Goal: Information Seeking & Learning: Find specific fact

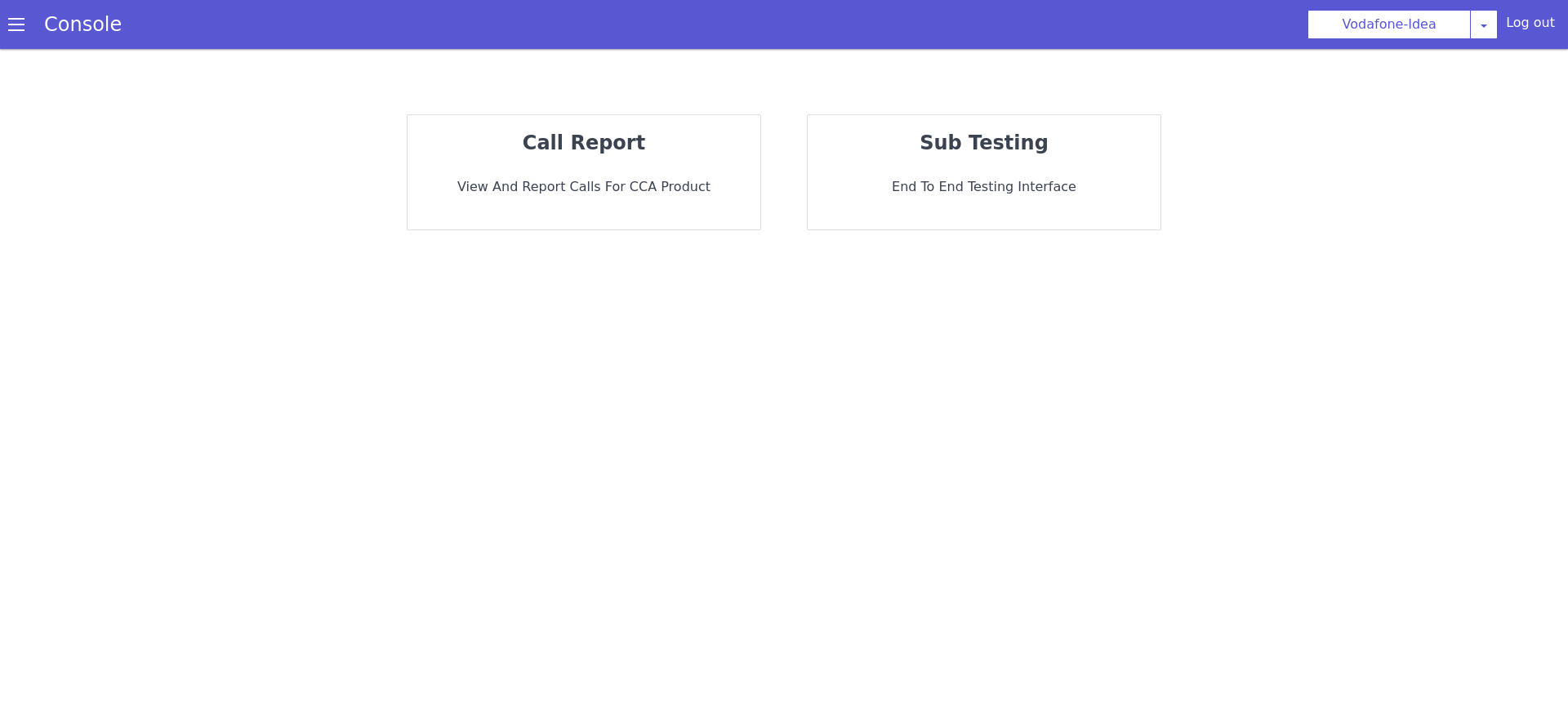
click at [590, 197] on div "call report View and report calls for CCA Product" at bounding box center [584, 173] width 353 height 115
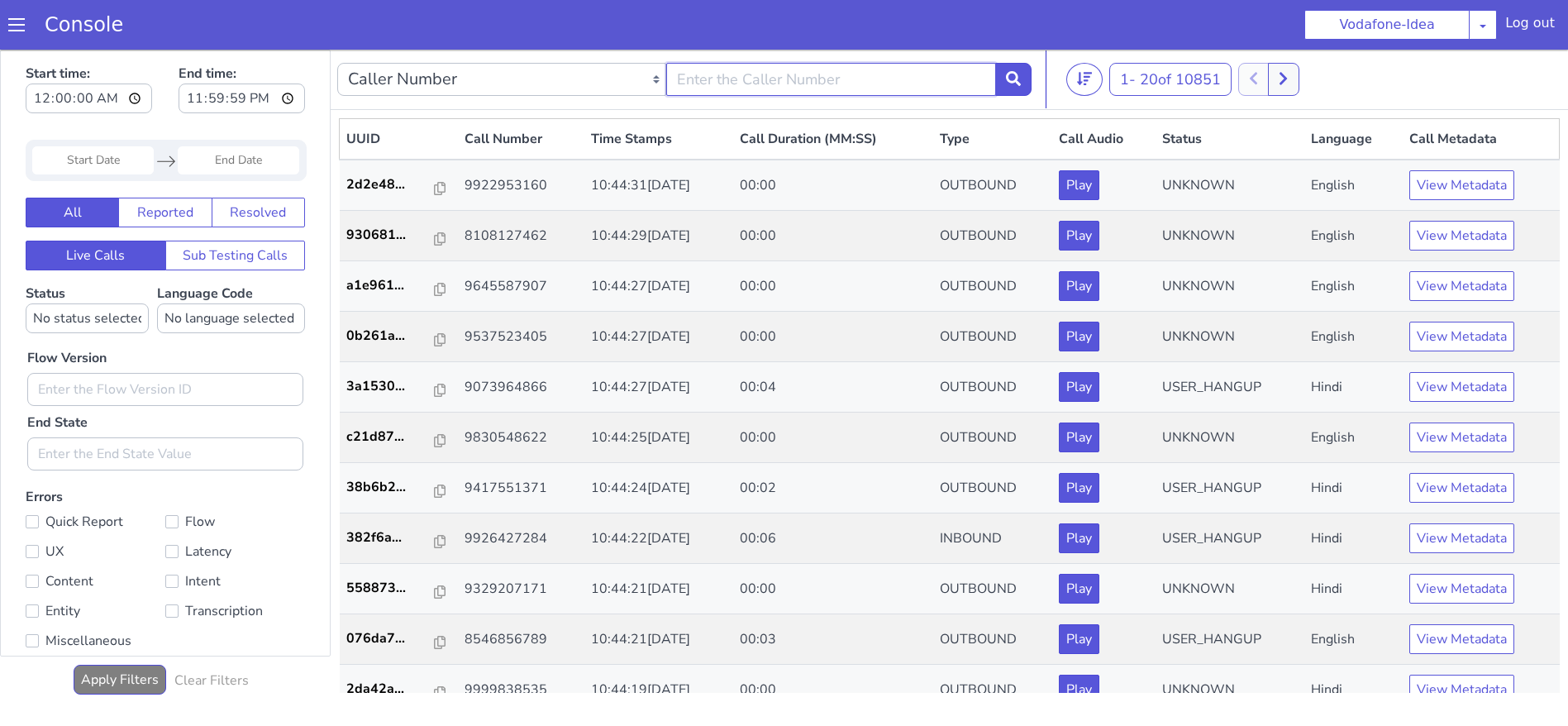
click at [733, 79] on input "text" at bounding box center [830, 80] width 329 height 33
type input "8379924473"
click at [1020, 65] on button at bounding box center [1014, 80] width 36 height 33
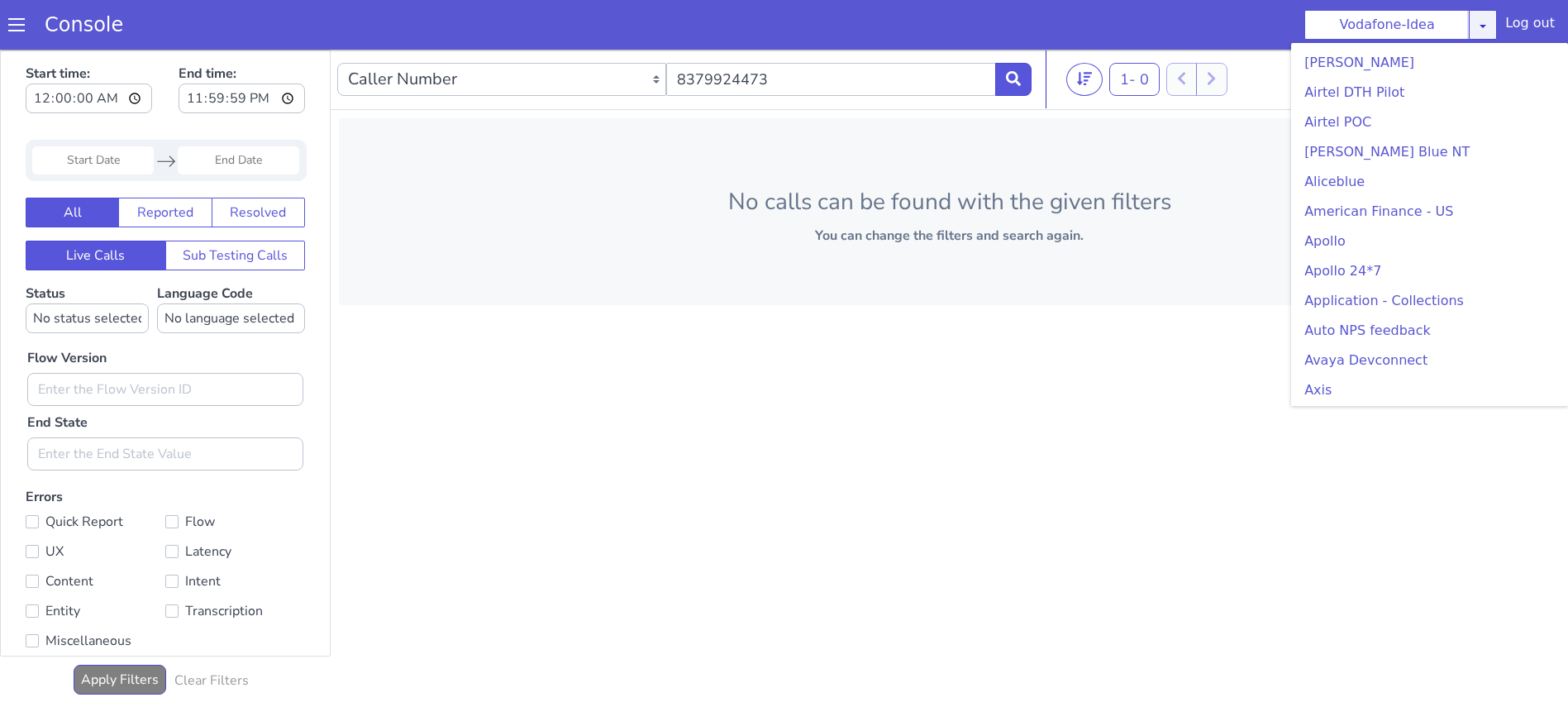
click at [1486, 18] on link at bounding box center [1483, 25] width 28 height 30
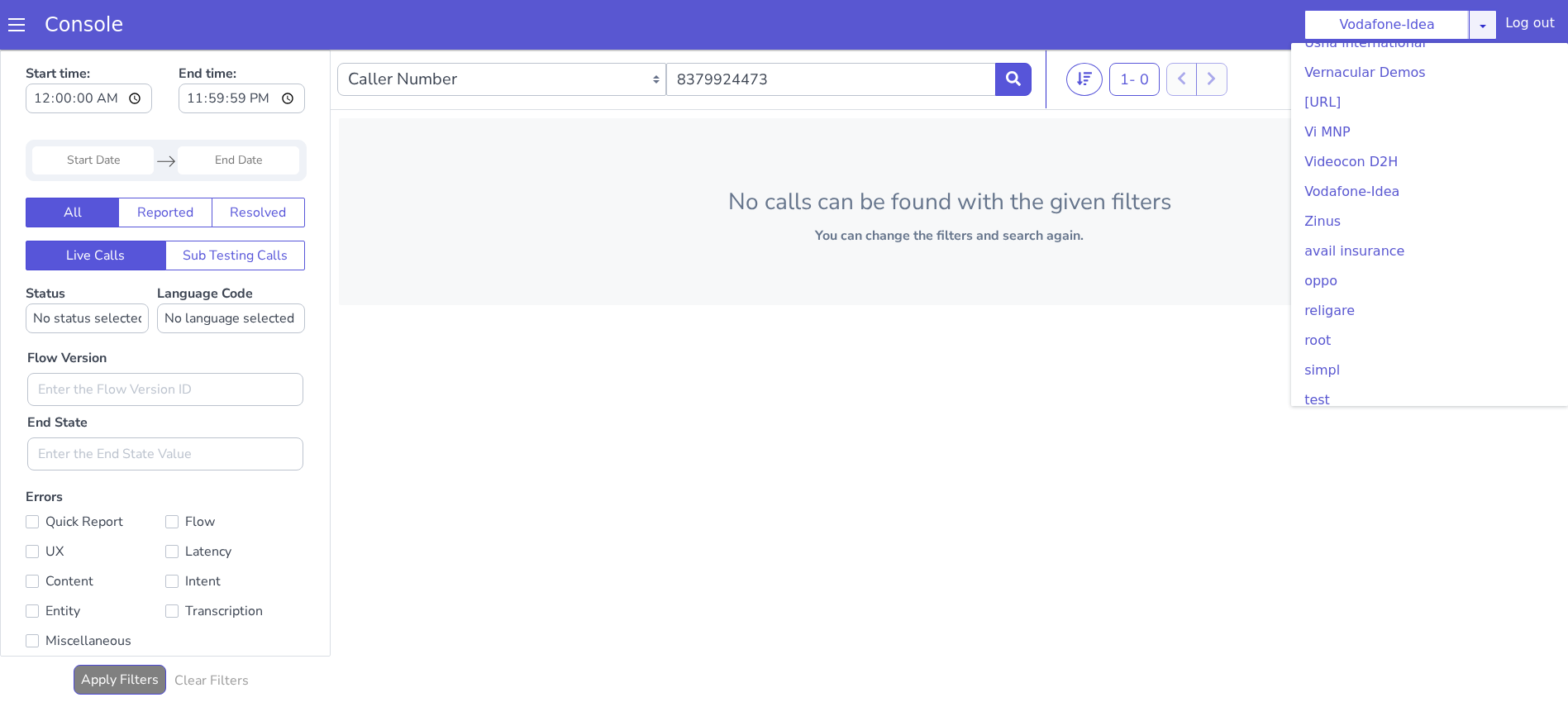
scroll to position [4488, 0]
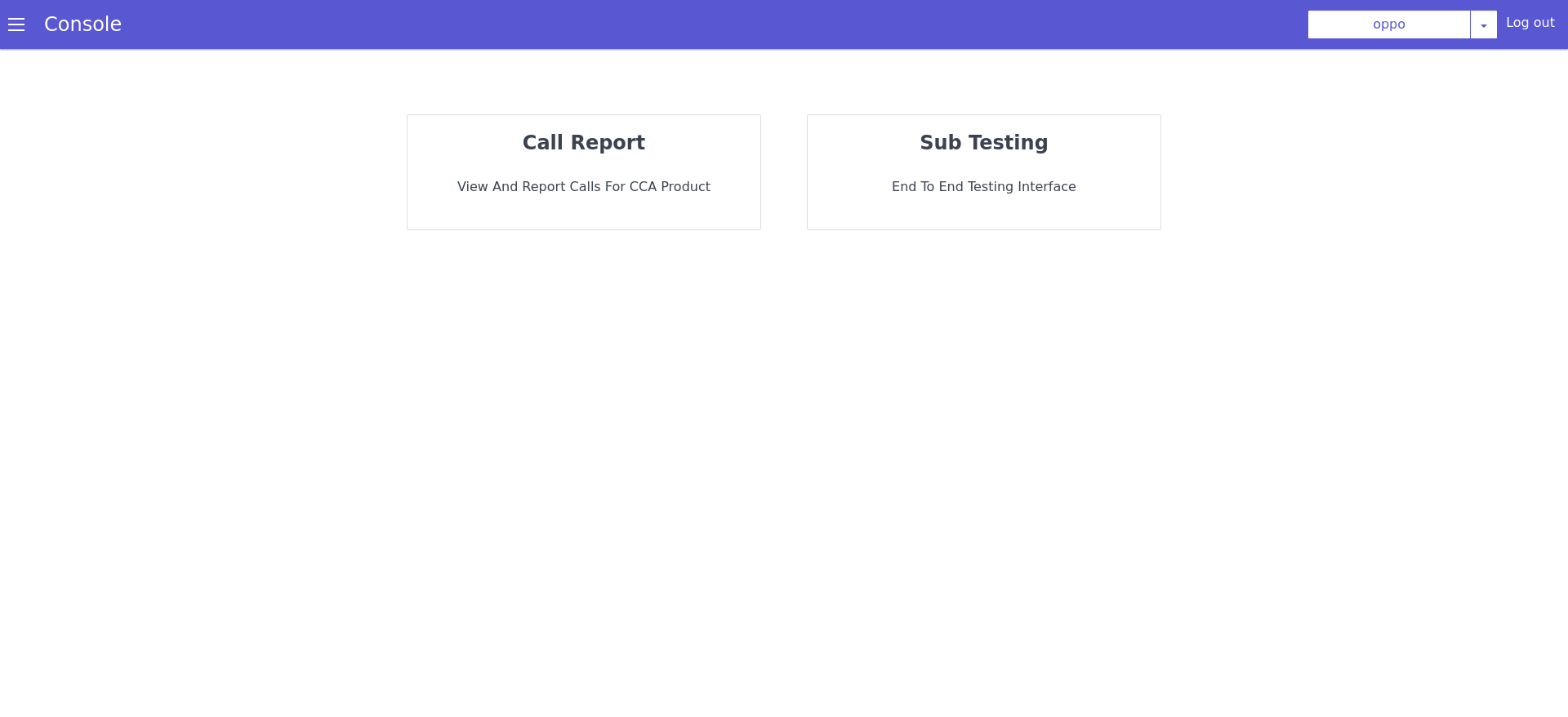
click at [637, 156] on p "call report" at bounding box center [584, 143] width 327 height 29
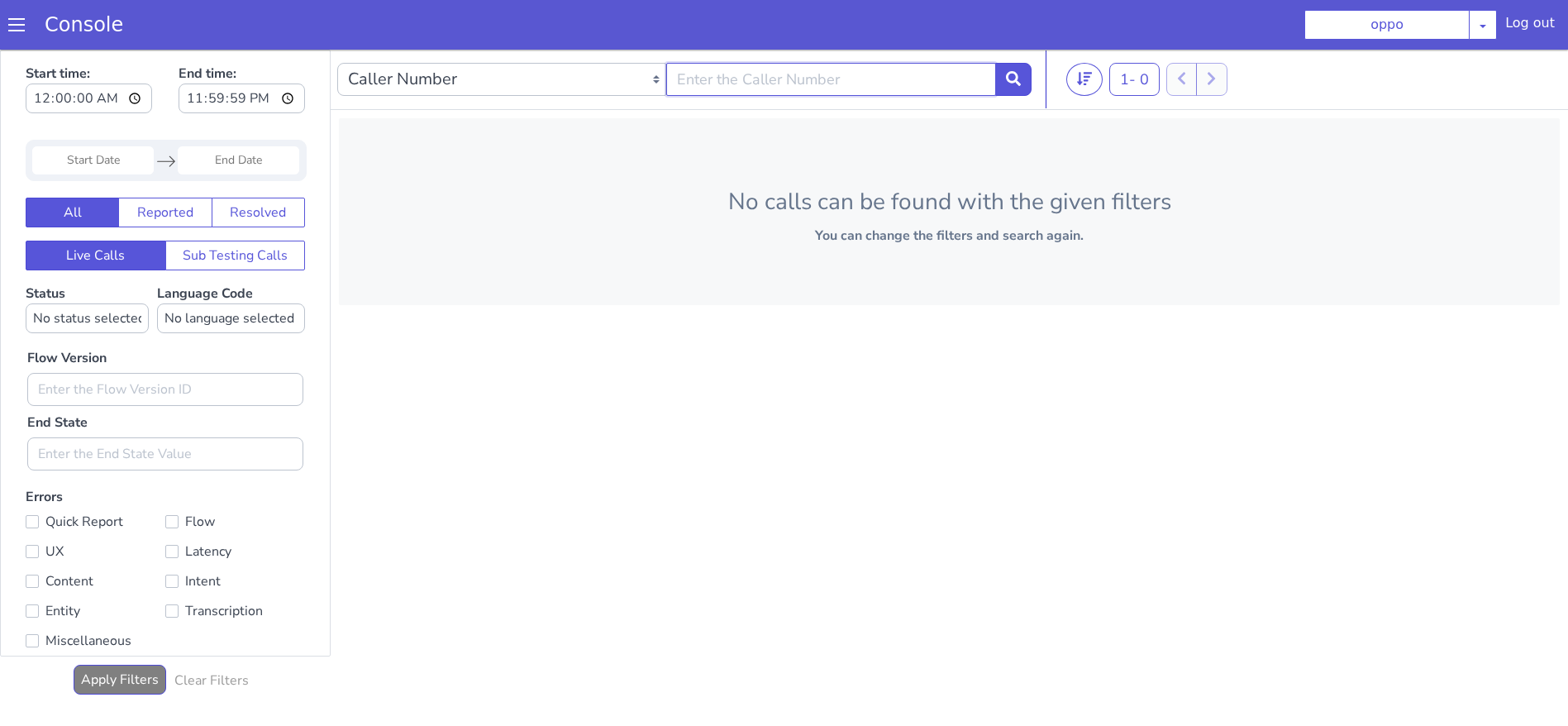
click at [722, 81] on input "text" at bounding box center [830, 80] width 329 height 33
type input "8379924473"
click at [1016, 70] on button at bounding box center [1014, 80] width 36 height 33
click at [738, 91] on input "text" at bounding box center [830, 80] width 329 height 33
type input "8379924473"
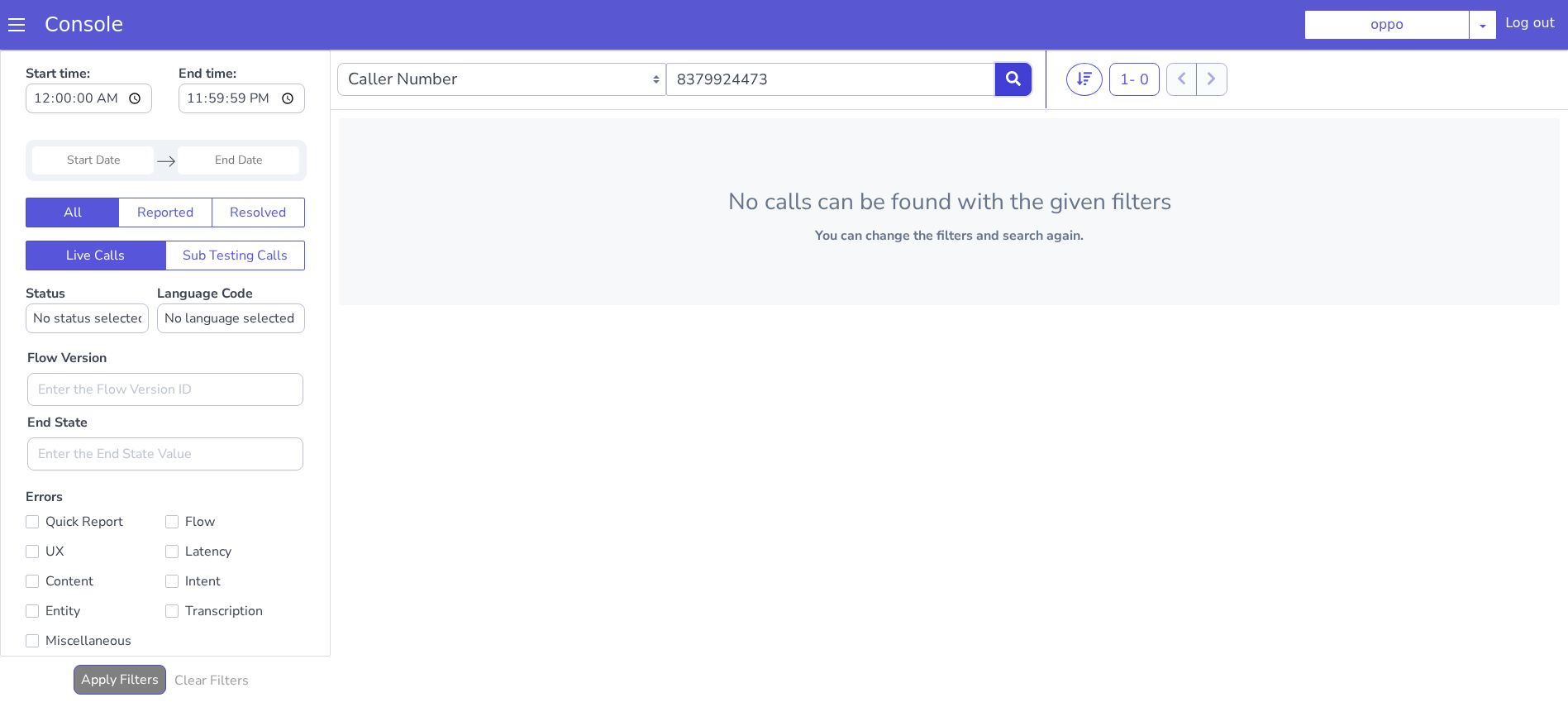
click at [1014, 74] on icon at bounding box center [1014, 79] width 15 height 15
click at [786, 90] on input "text" at bounding box center [830, 80] width 329 height 33
type input "8"
click at [600, 89] on select "Caller Number Call UUID Custom Parameter" at bounding box center [501, 80] width 329 height 33
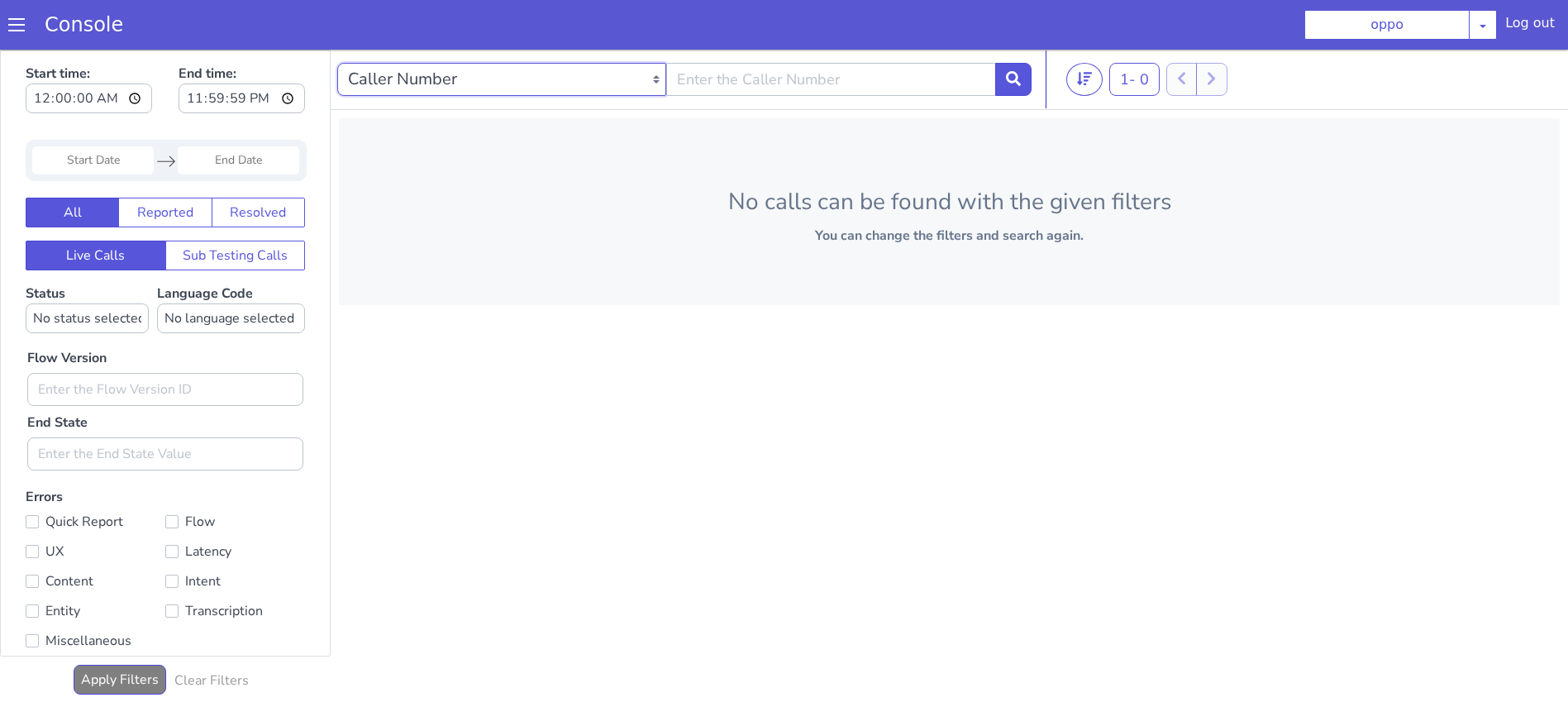
select select "callUUID"
click at [337, 63] on select "Caller Number Call UUID Custom Parameter" at bounding box center [501, 80] width 329 height 33
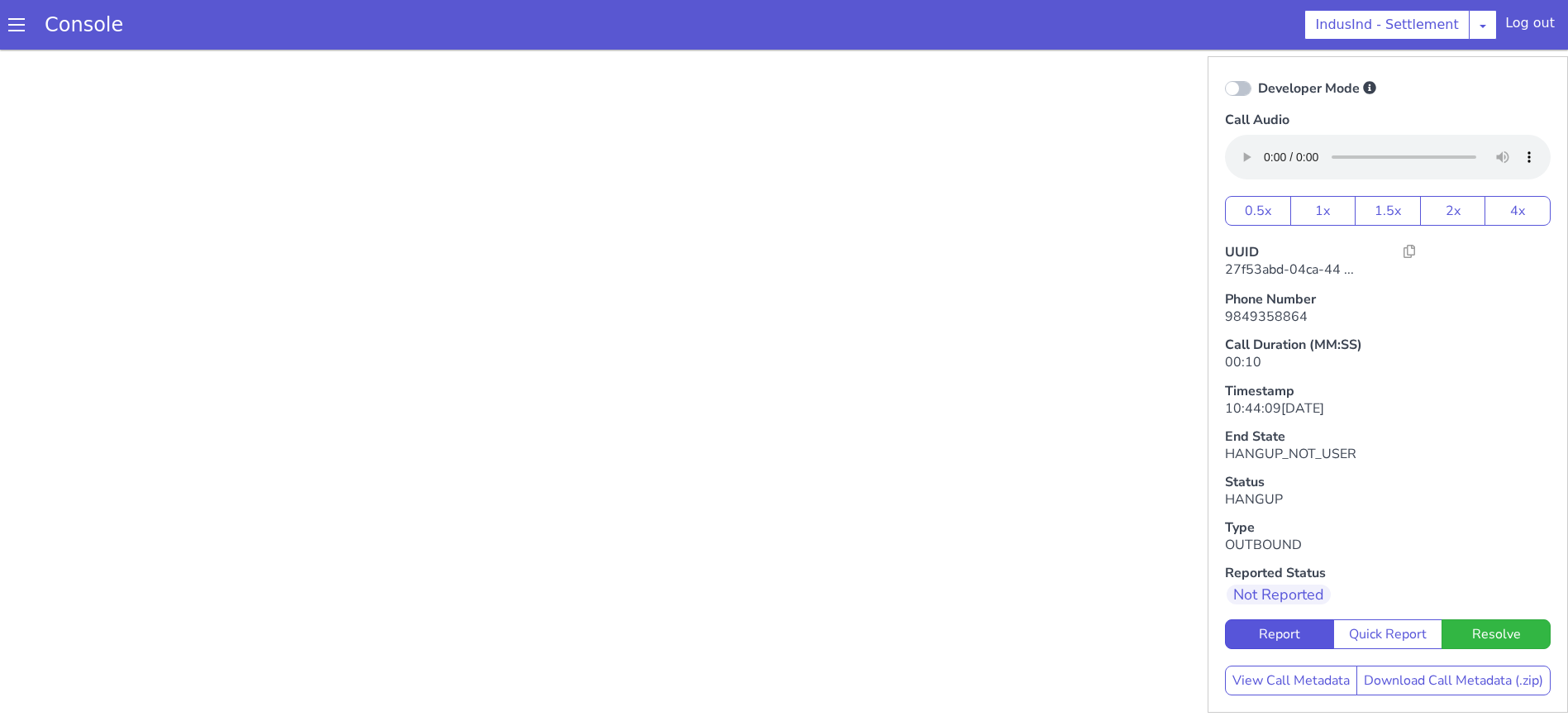
click at [14, 28] on span at bounding box center [17, 25] width 17 height 17
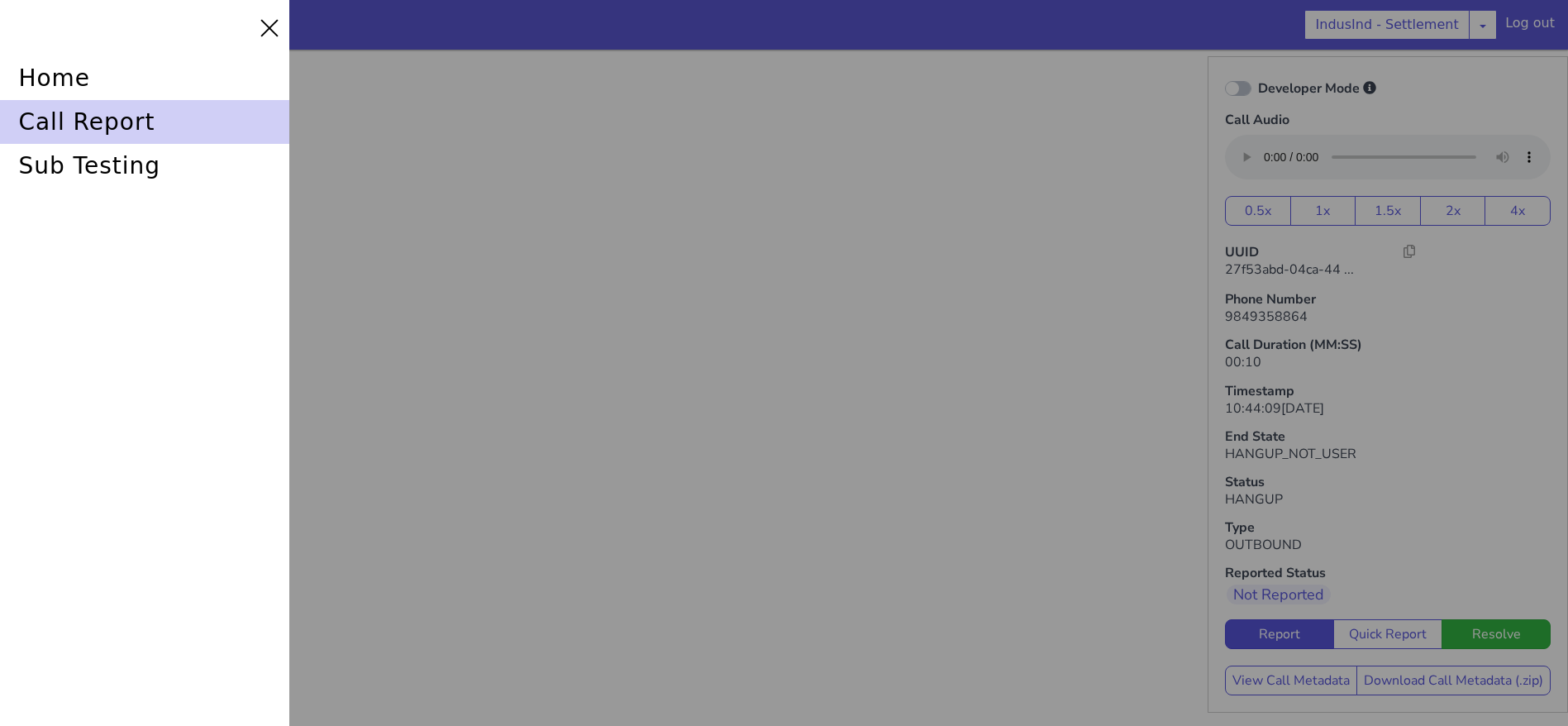
click at [106, 111] on div "call report" at bounding box center [144, 122] width 289 height 44
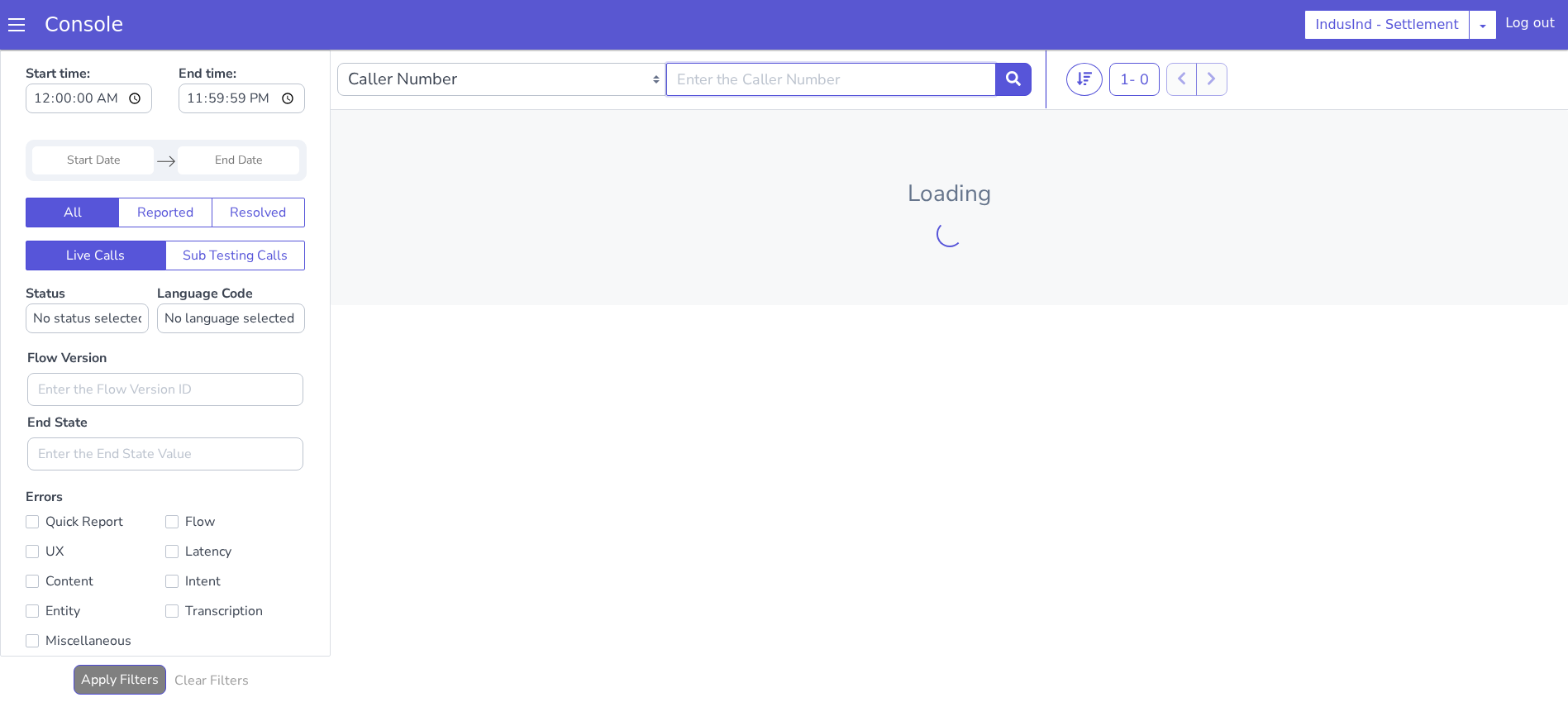
click at [754, 81] on input "text" at bounding box center [830, 80] width 329 height 33
type input "8379924473"
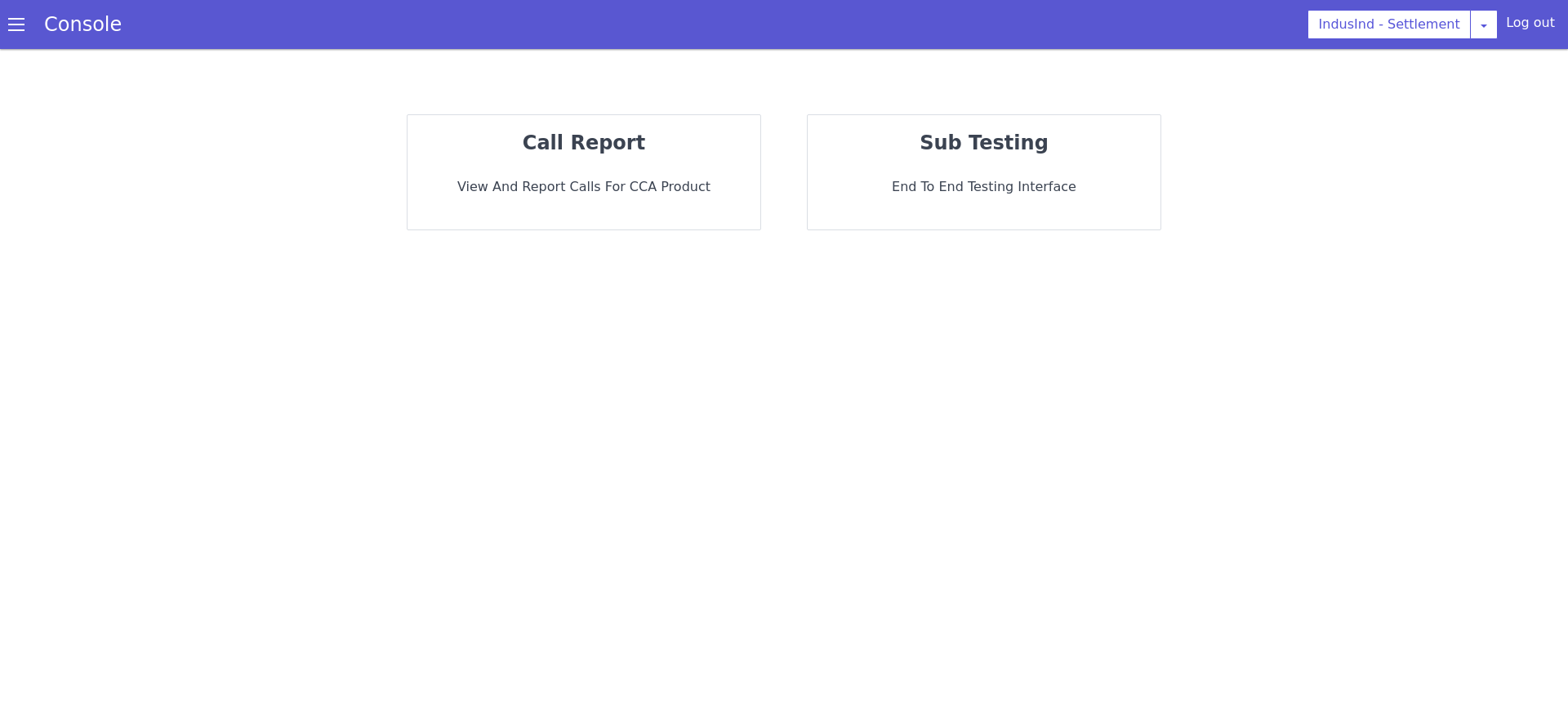
click at [583, 178] on p "View and report calls for CCA Product" at bounding box center [584, 187] width 327 height 20
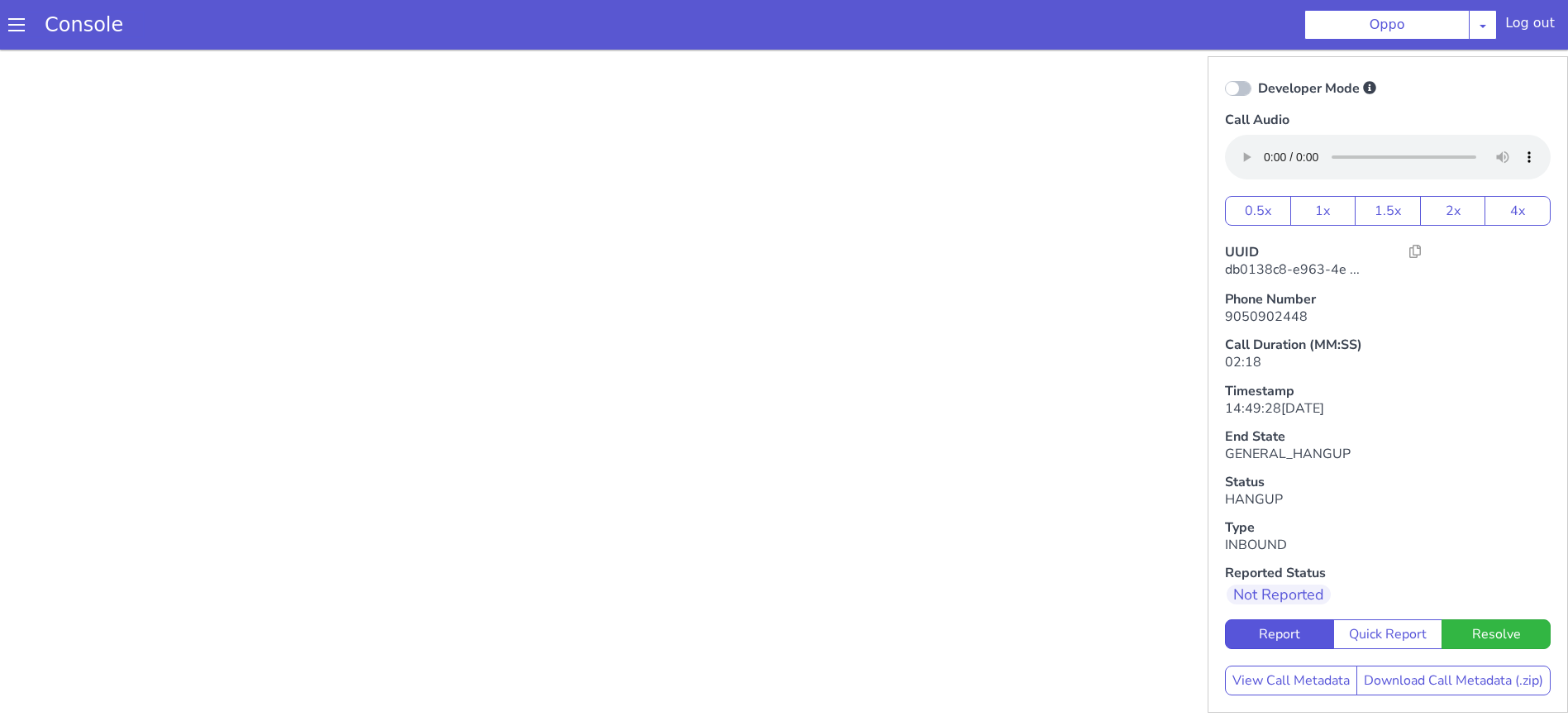
click at [112, 36] on link "Console" at bounding box center [84, 25] width 119 height 23
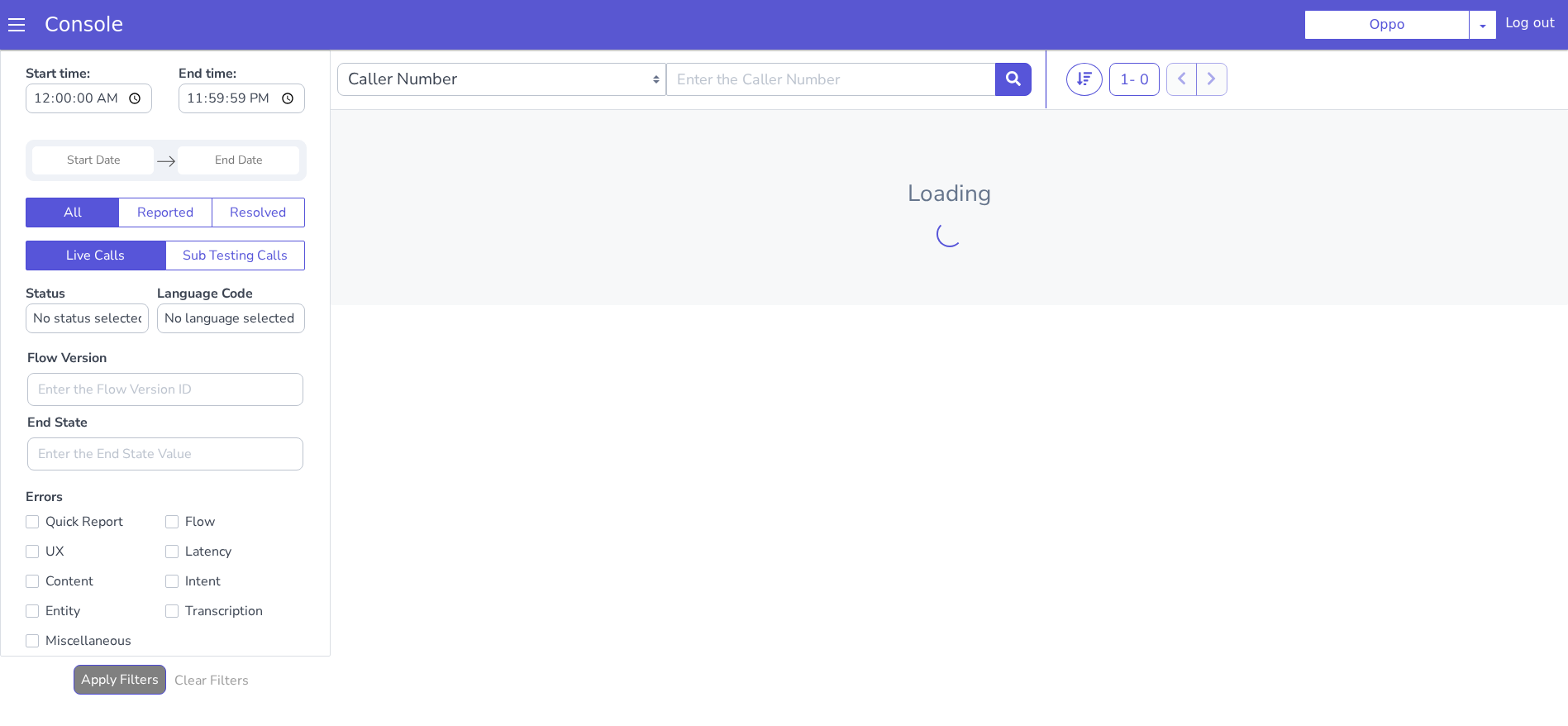
click at [17, 6] on div "Console" at bounding box center [75, 25] width 152 height 46
click at [743, 91] on input "text" at bounding box center [830, 80] width 329 height 33
type input "8379924473"
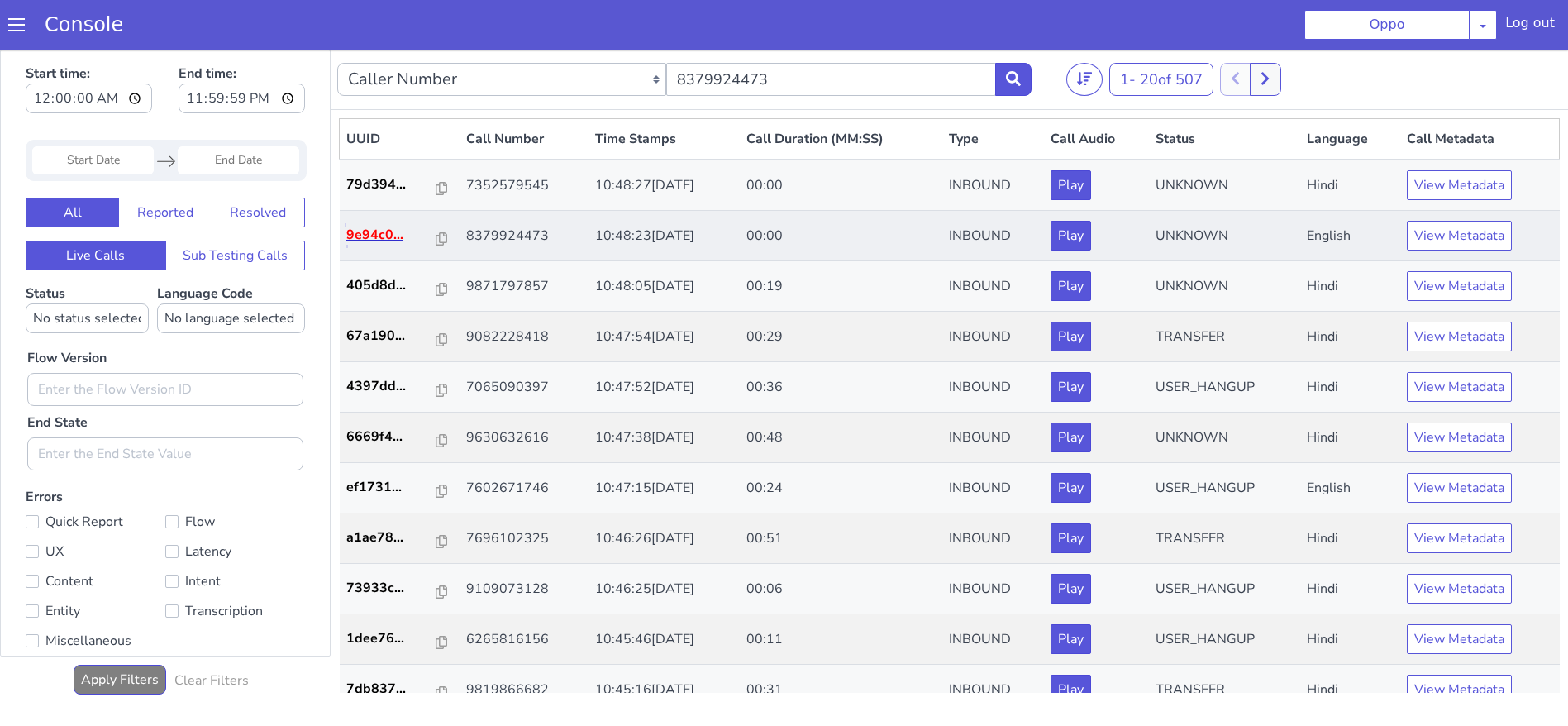
click at [390, 230] on p "9e94c0..." at bounding box center [391, 235] width 90 height 20
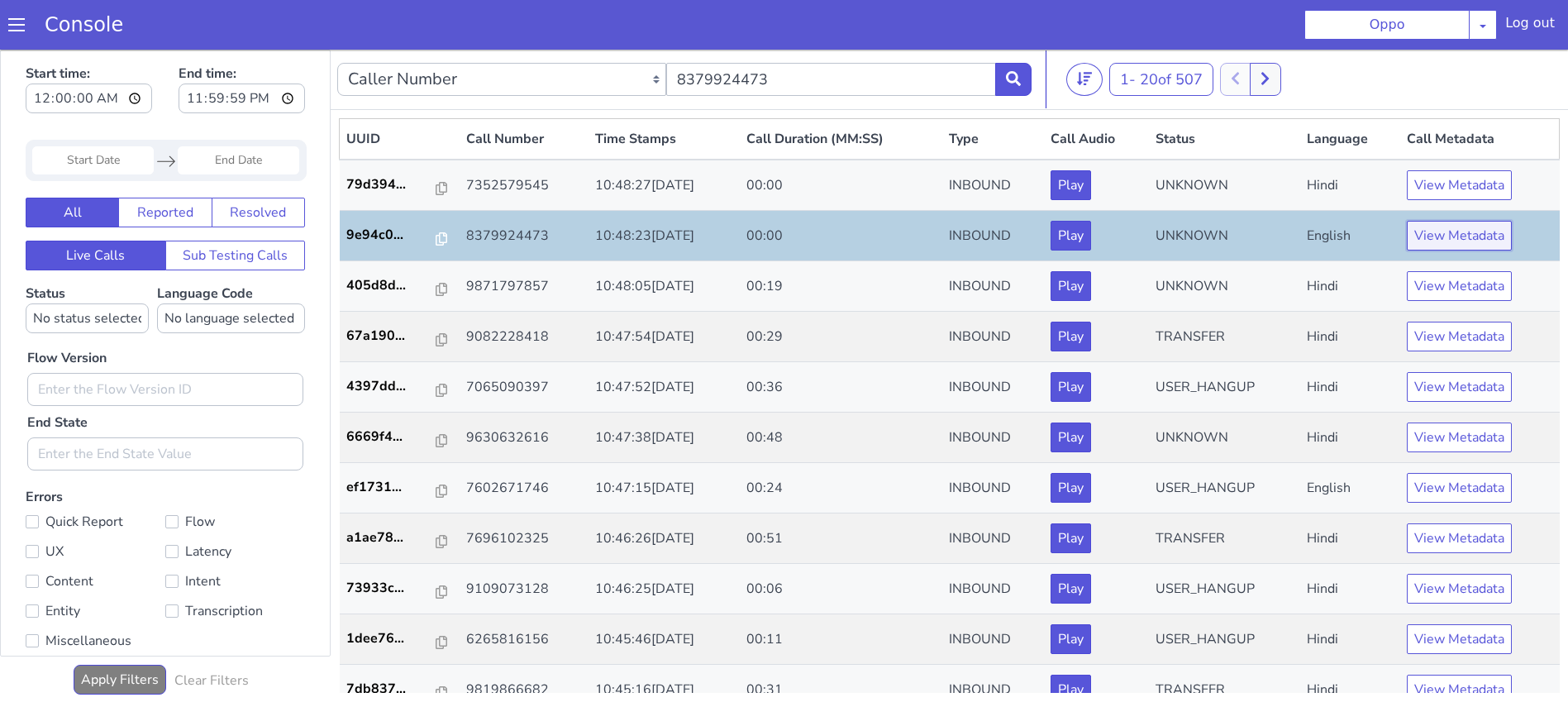
click at [1443, 236] on button "View Metadata" at bounding box center [1459, 235] width 105 height 30
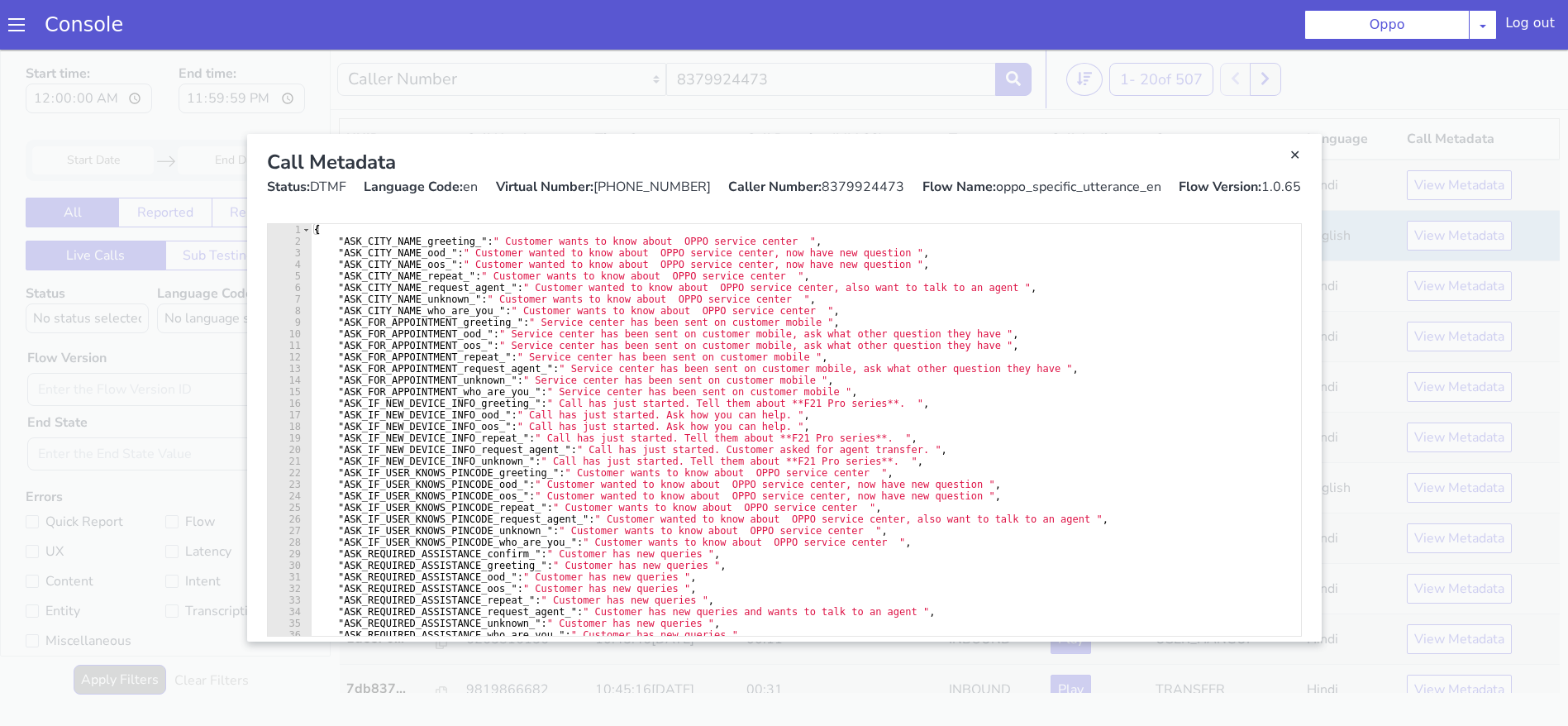
click at [868, 182] on div "Caller Number: 8379924473" at bounding box center [816, 186] width 176 height 20
copy div "8379924473"
click at [387, 67] on link "Close" at bounding box center [784, 388] width 1568 height 676
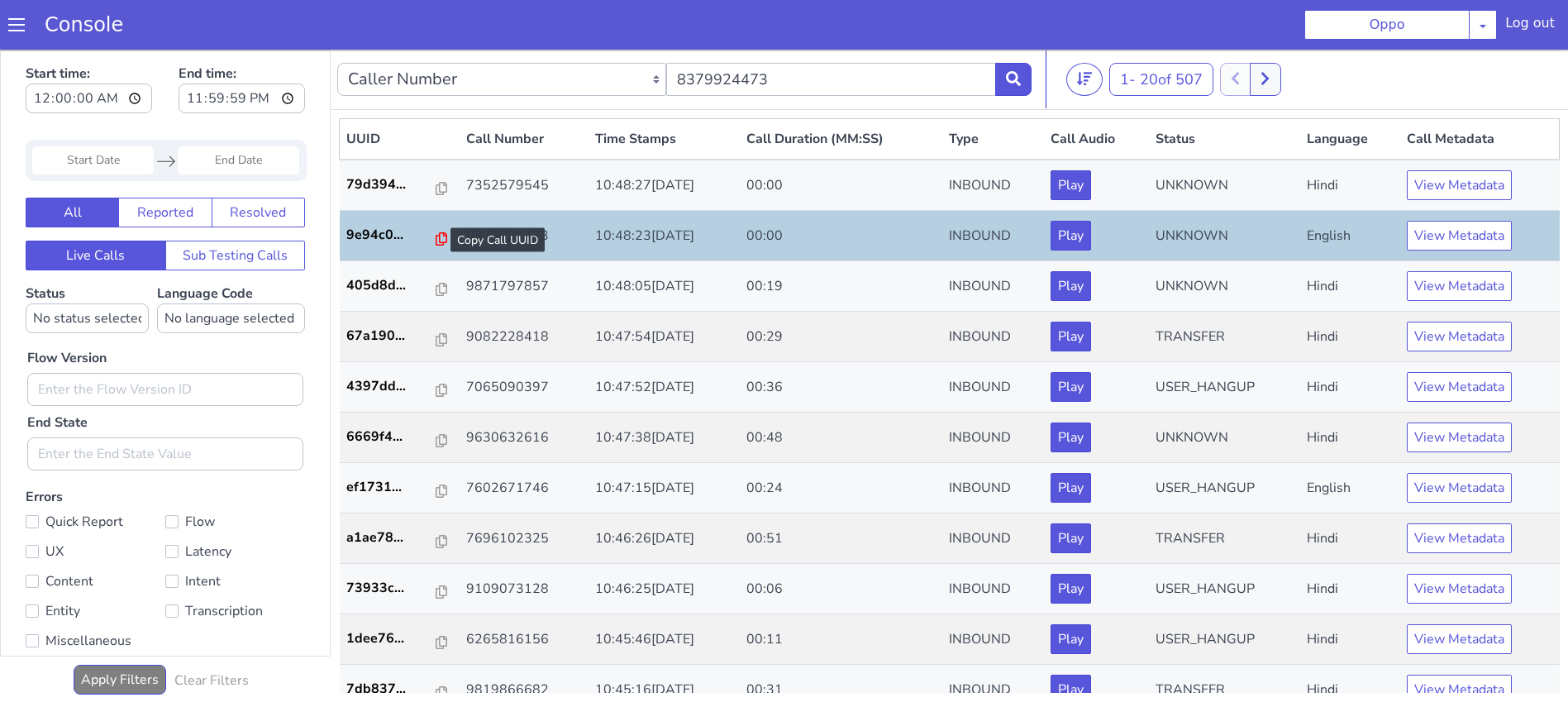
click at [436, 240] on icon at bounding box center [442, 239] width 12 height 13
click at [1032, 80] on nav "Caller Number Call UUID Custom Parameter 8379924473 1 - 20 of 507 20 50 100" at bounding box center [949, 80] width 1237 height 60
click at [1013, 80] on icon at bounding box center [1014, 79] width 15 height 15
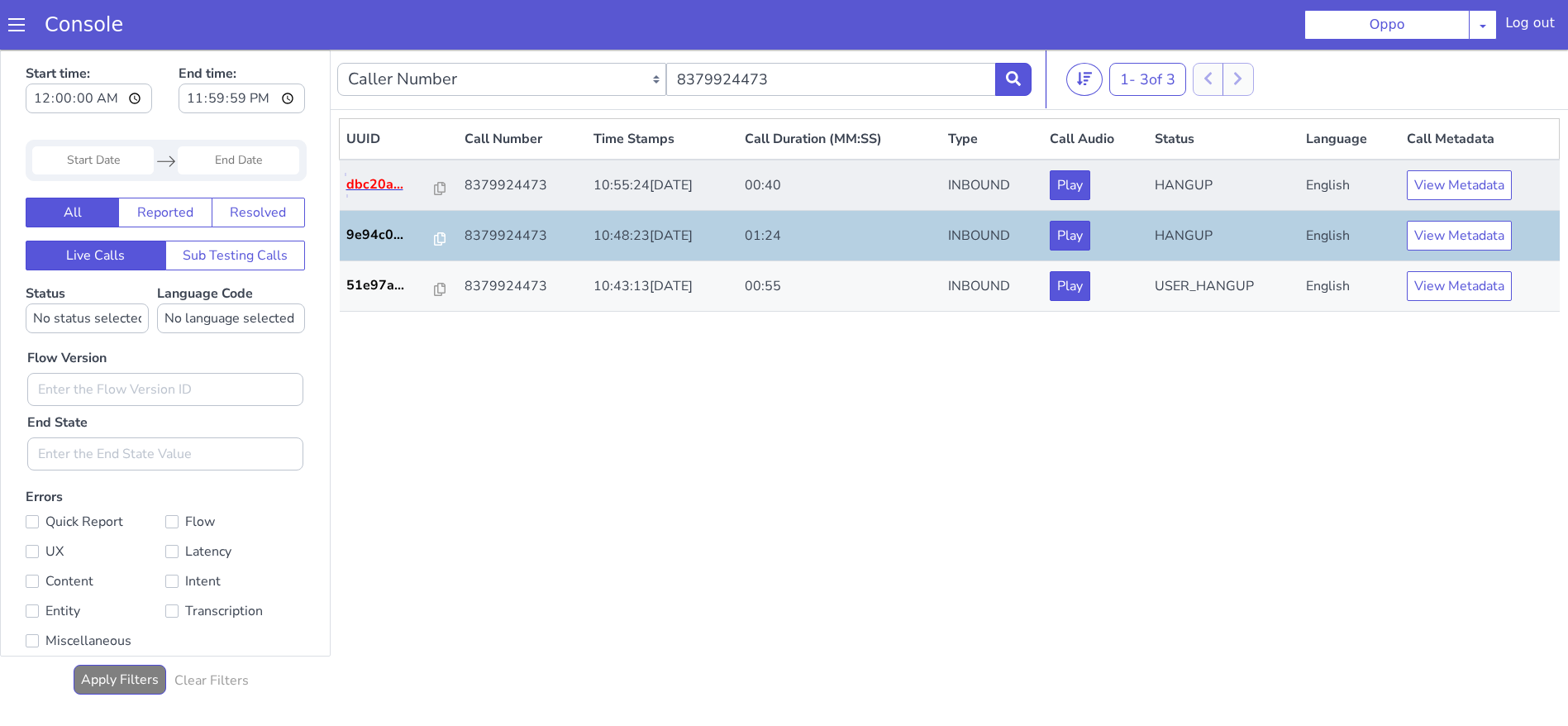
click at [370, 189] on p "dbc20a..." at bounding box center [390, 184] width 89 height 20
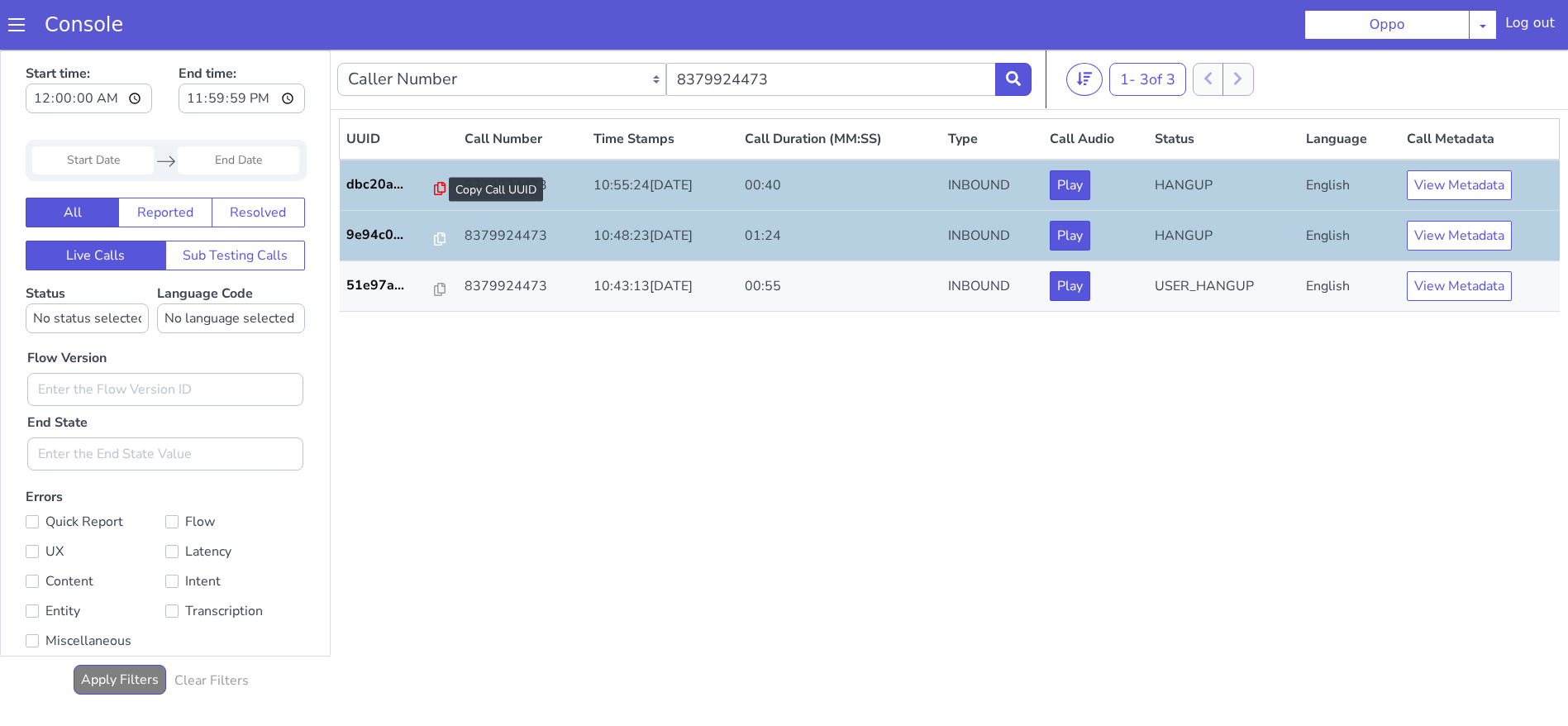
click at [434, 190] on icon at bounding box center [440, 188] width 12 height 13
